Goal: Navigation & Orientation: Find specific page/section

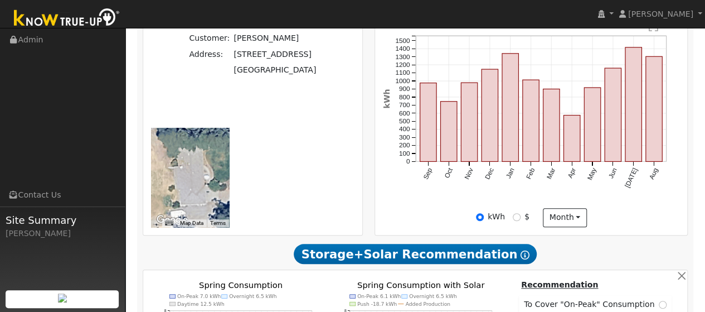
scroll to position [321, 0]
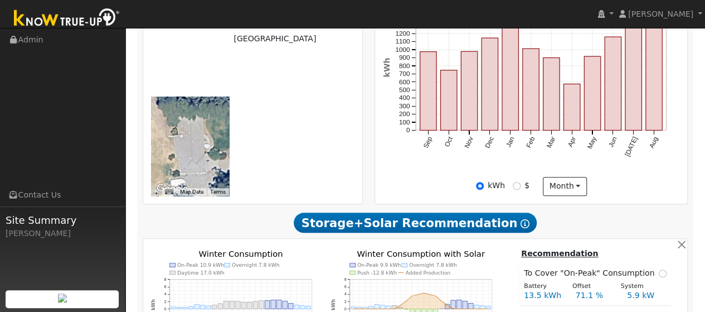
scroll to position [353, 0]
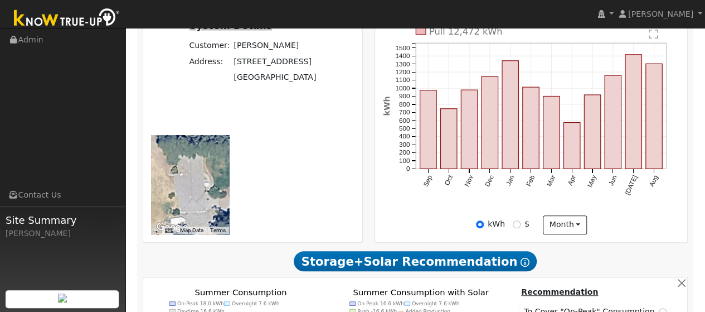
scroll to position [313, 0]
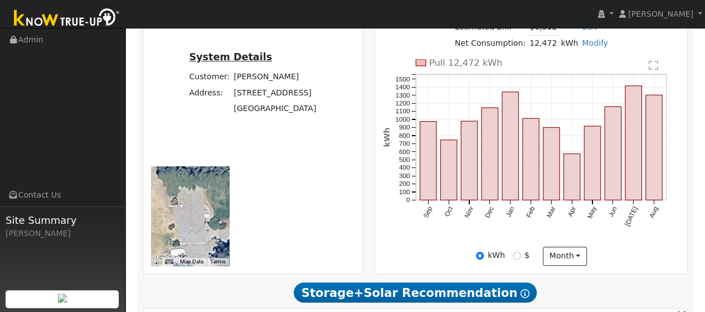
scroll to position [285, 0]
